Goal: Task Accomplishment & Management: Manage account settings

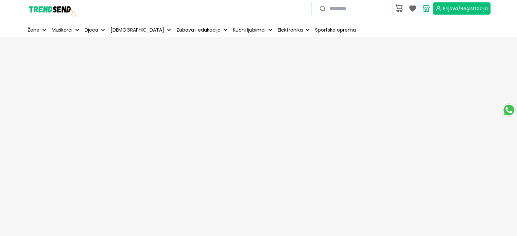
drag, startPoint x: 441, startPoint y: 5, endPoint x: 436, endPoint y: 5, distance: 4.1
click at [441, 5] on button "Prijava/Registracija" at bounding box center [461, 8] width 57 height 12
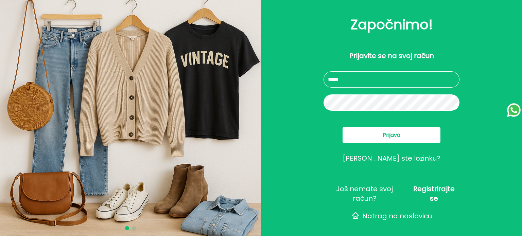
click at [339, 83] on input "text" at bounding box center [392, 79] width 136 height 16
type input "**********"
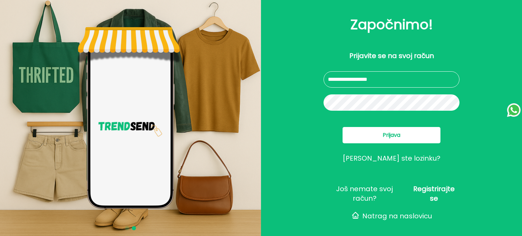
drag, startPoint x: 375, startPoint y: 136, endPoint x: 311, endPoint y: 138, distance: 63.9
click at [375, 135] on button "Prijava" at bounding box center [392, 135] width 98 height 16
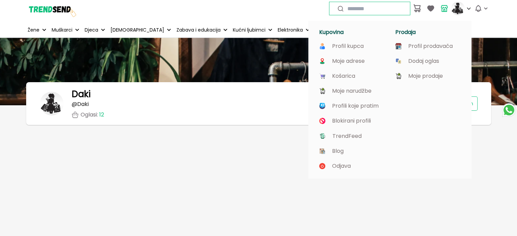
click at [460, 12] on img at bounding box center [458, 9] width 14 height 14
click at [441, 45] on p "Profil prodavača" at bounding box center [430, 46] width 45 height 6
click at [408, 45] on p "Profil prodavača" at bounding box center [430, 46] width 45 height 6
click at [419, 47] on p "Profil prodavača" at bounding box center [430, 46] width 45 height 6
click at [0, 169] on div "Daki @ [PERSON_NAME] : 12 Dodaj oglas Uredi profil Aktivan" at bounding box center [258, 143] width 517 height 213
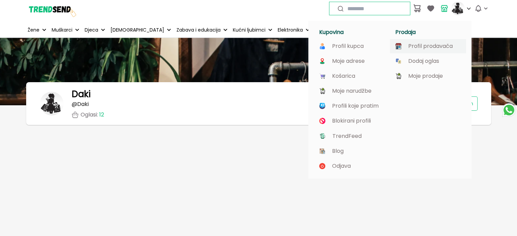
click at [421, 46] on p "Profil prodavača" at bounding box center [430, 46] width 45 height 6
click at [354, 46] on p "Profil kupca" at bounding box center [348, 46] width 32 height 6
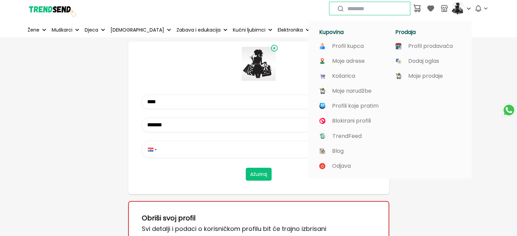
click at [458, 13] on div "Kupovina Profil kupca Moje adrese Košarica Moje narudžbe Profili koje pratim Bl…" at bounding box center [389, 96] width 163 height 166
click at [421, 46] on p "Profil prodavača" at bounding box center [430, 46] width 45 height 6
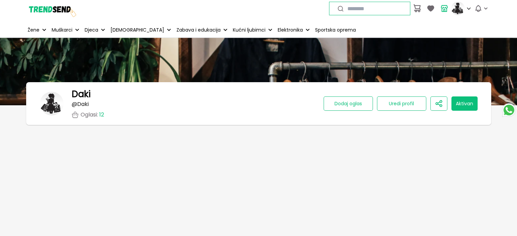
click at [461, 105] on button "Aktivan" at bounding box center [464, 104] width 26 height 14
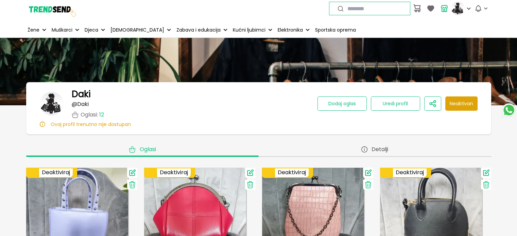
click at [464, 107] on button "Neaktivan" at bounding box center [461, 104] width 32 height 14
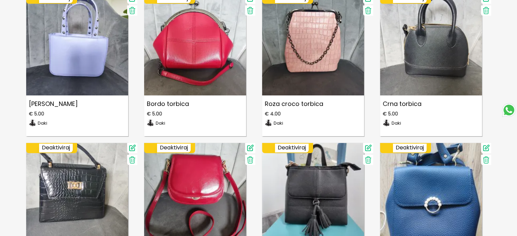
scroll to position [238, 0]
